Goal: Obtain resource: Download file/media

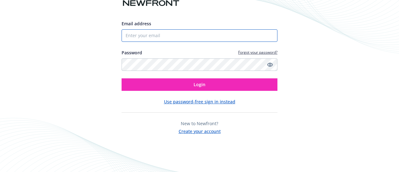
click at [160, 38] on input "Email address" at bounding box center [199, 35] width 156 height 12
click at [161, 38] on input "Email address" at bounding box center [199, 35] width 156 height 12
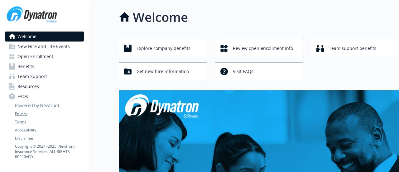
click at [28, 67] on span "Benefits" at bounding box center [25, 66] width 17 height 10
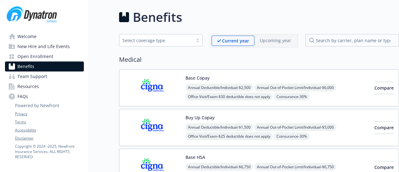
click at [27, 82] on span "Resources" at bounding box center [27, 86] width 21 height 10
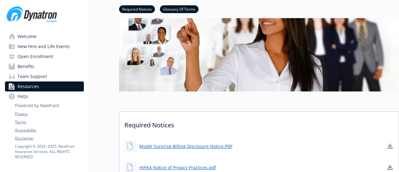
scroll to position [62, 0]
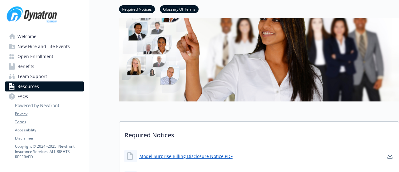
click at [29, 66] on span "Benefits" at bounding box center [25, 66] width 17 height 10
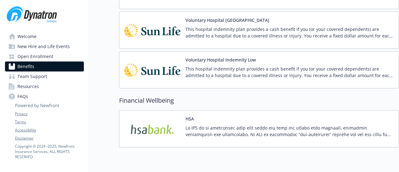
scroll to position [768, 0]
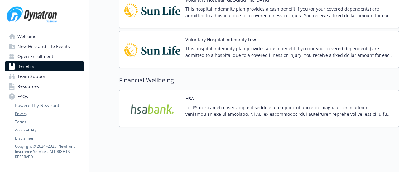
click at [39, 57] on span "Open Enrollment" at bounding box center [35, 56] width 36 height 10
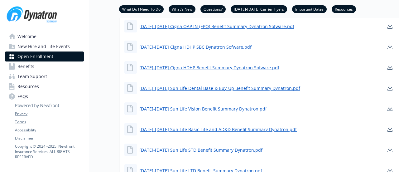
scroll to position [593, 0]
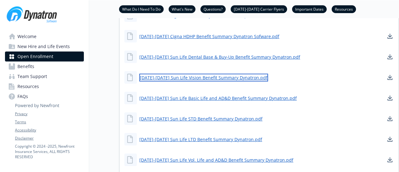
click at [231, 81] on link "[DATE]-[DATE] Sun Life Vision Benefit Summary Dynatron.pdf" at bounding box center [203, 77] width 129 height 8
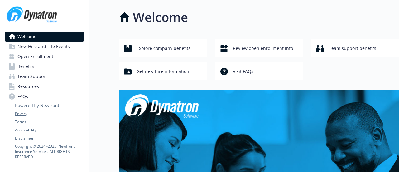
click at [29, 58] on span "Open Enrollment" at bounding box center [35, 56] width 36 height 10
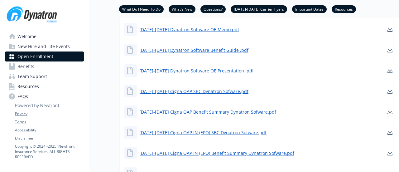
scroll to position [436, 0]
